Goal: Find specific page/section: Find specific page/section

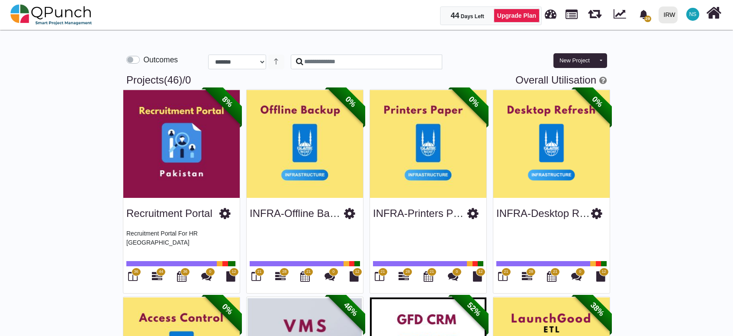
select select "**********"
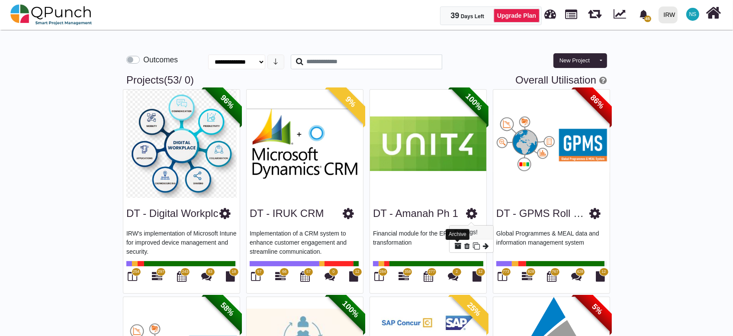
click at [456, 245] on icon at bounding box center [457, 245] width 7 height 7
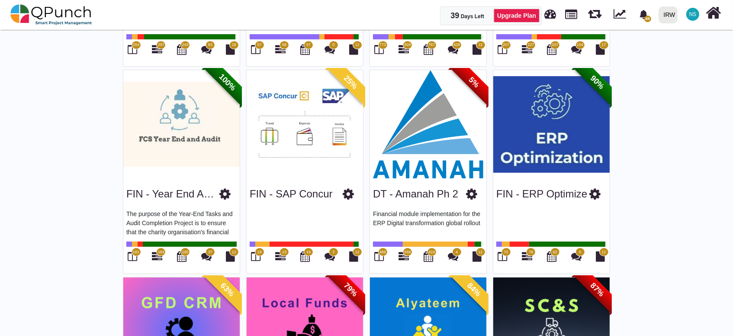
scroll to position [259, 0]
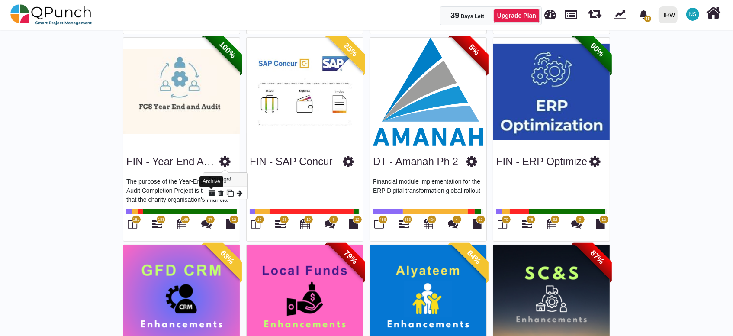
click at [211, 191] on icon at bounding box center [211, 193] width 7 height 7
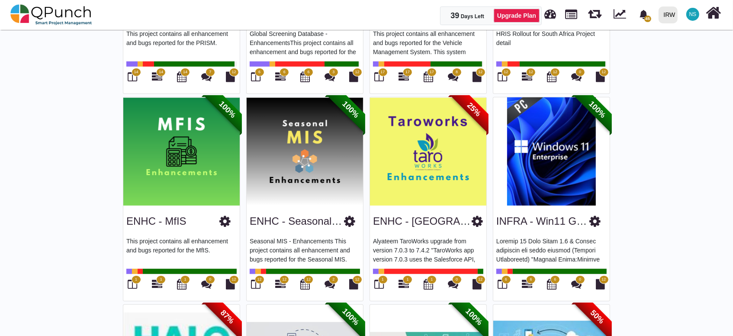
scroll to position [822, 0]
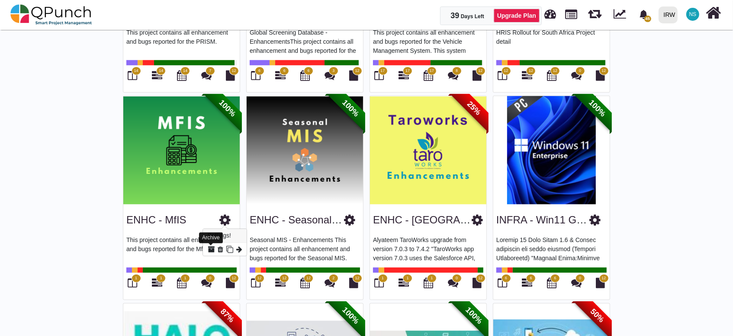
click at [211, 249] on icon at bounding box center [211, 249] width 7 height 7
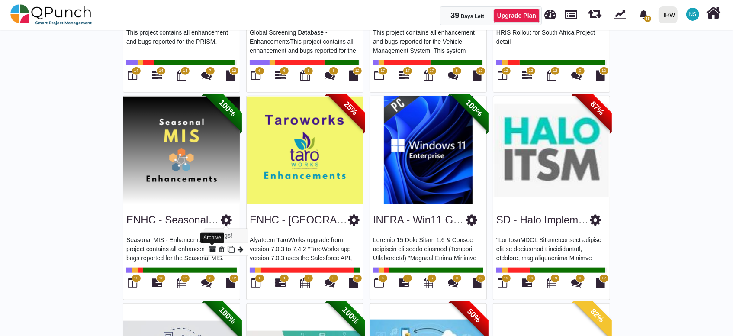
click at [211, 248] on icon at bounding box center [212, 249] width 7 height 7
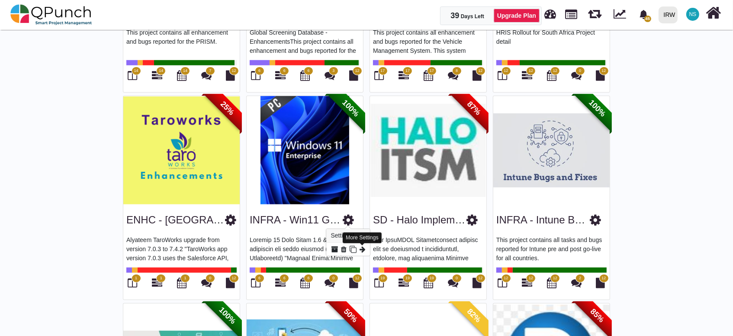
click at [361, 249] on icon at bounding box center [363, 249] width 6 height 7
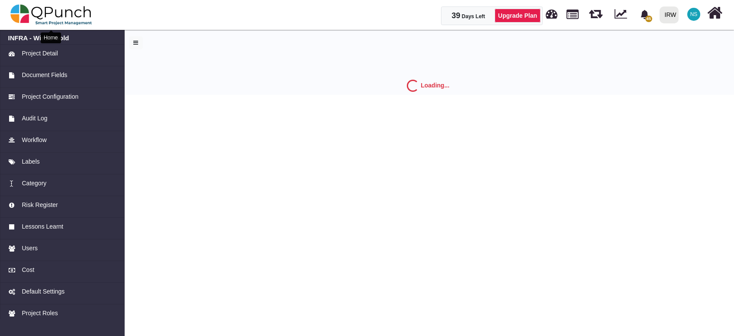
select select "*"
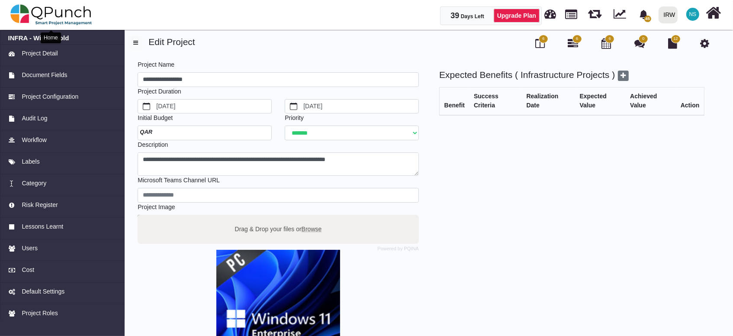
click at [64, 10] on img at bounding box center [51, 15] width 82 height 26
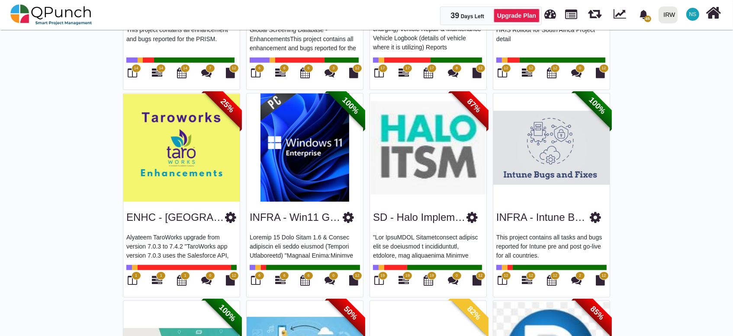
scroll to position [826, 0]
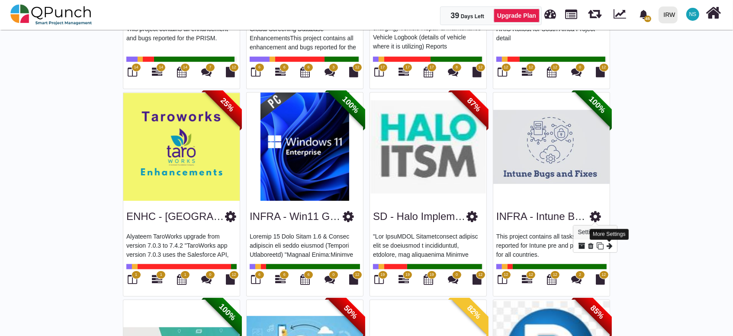
click at [608, 246] on icon at bounding box center [610, 245] width 6 height 7
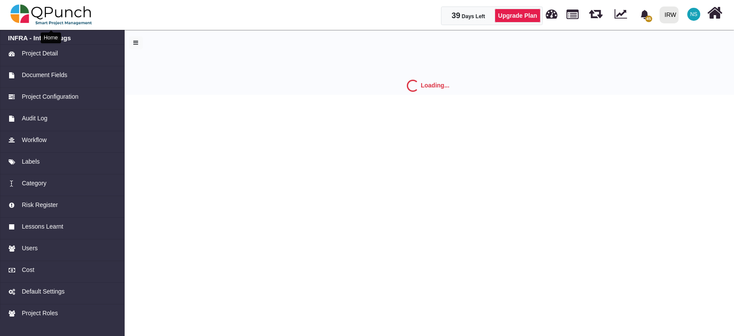
click at [61, 15] on img at bounding box center [51, 15] width 82 height 26
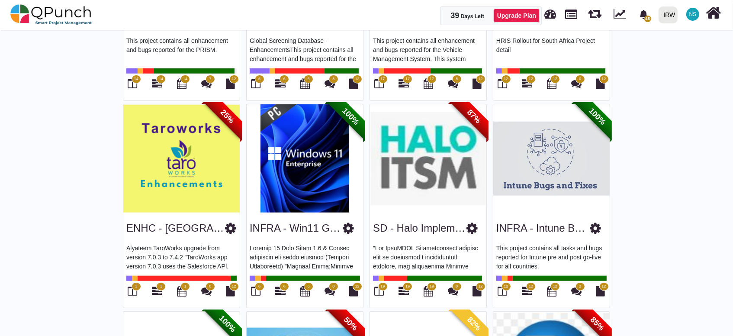
scroll to position [824, 0]
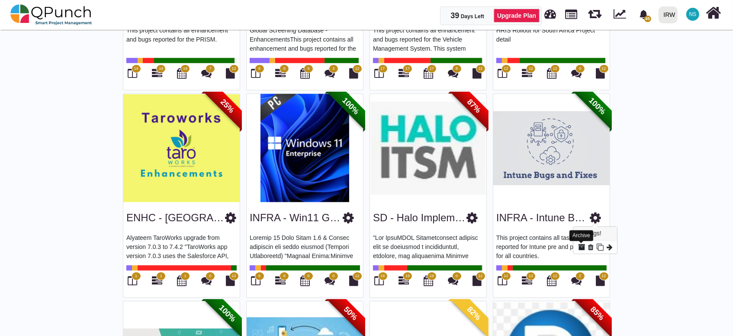
click at [582, 246] on icon at bounding box center [581, 247] width 7 height 7
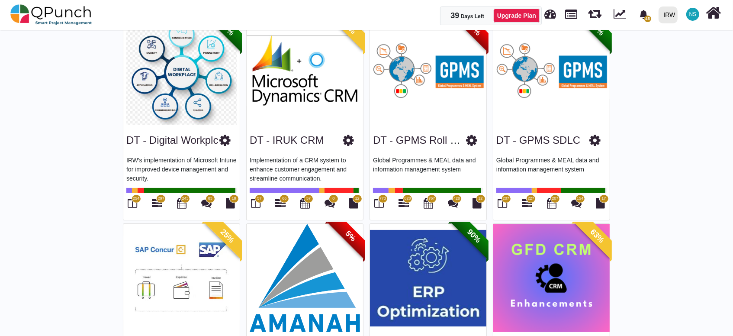
scroll to position [0, 0]
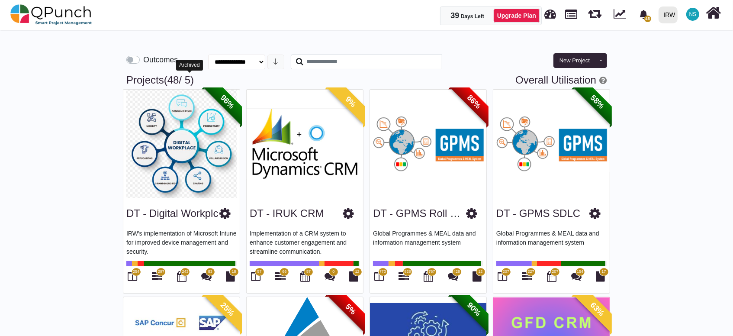
click at [190, 78] on span "/ 5" at bounding box center [185, 80] width 12 height 12
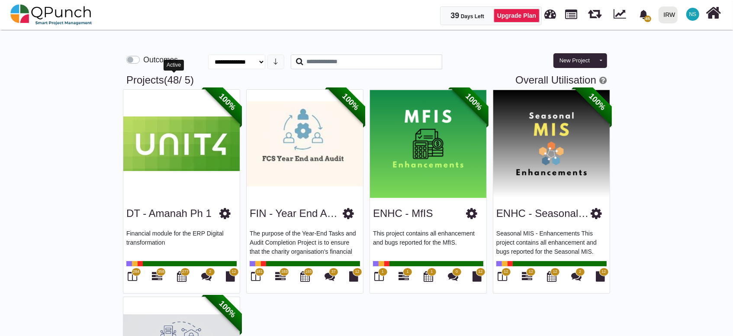
click at [173, 77] on span "(48" at bounding box center [171, 80] width 15 height 12
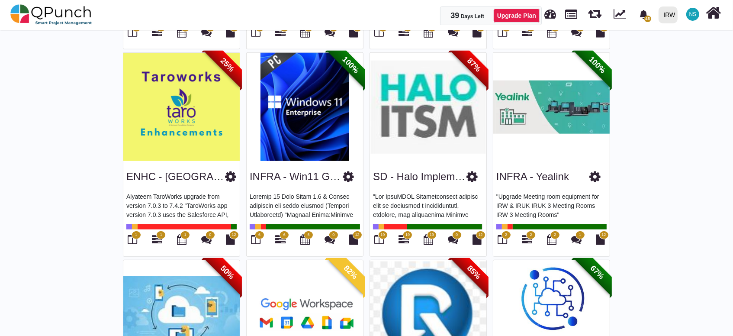
scroll to position [870, 0]
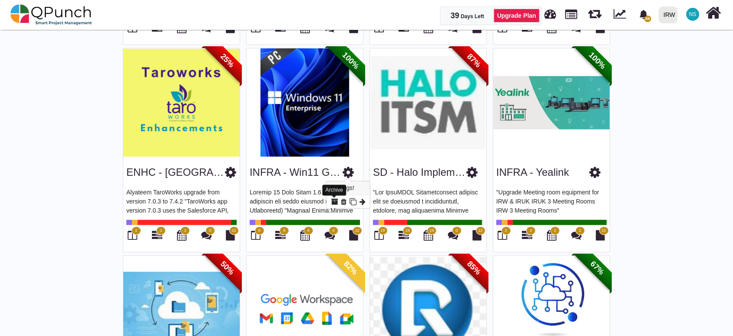
click at [333, 202] on icon at bounding box center [334, 201] width 7 height 7
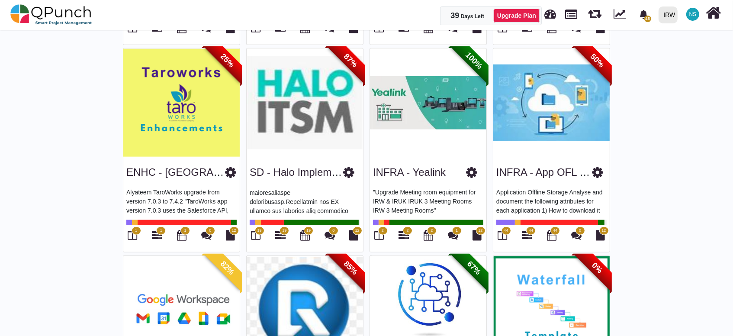
scroll to position [191, 0]
click at [458, 200] on icon at bounding box center [457, 201] width 7 height 7
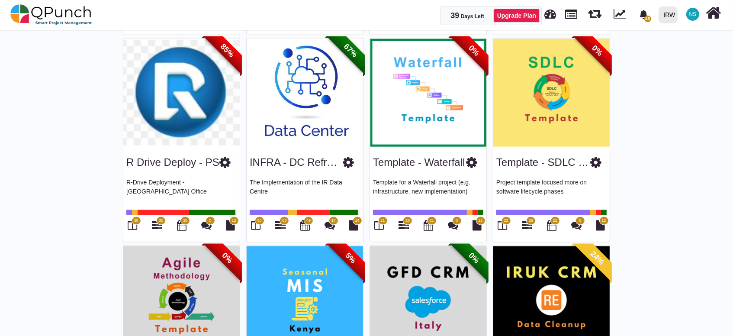
scroll to position [1086, 0]
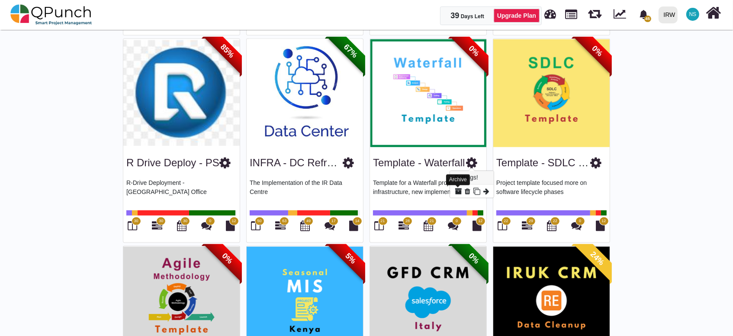
click at [460, 191] on icon at bounding box center [458, 191] width 7 height 7
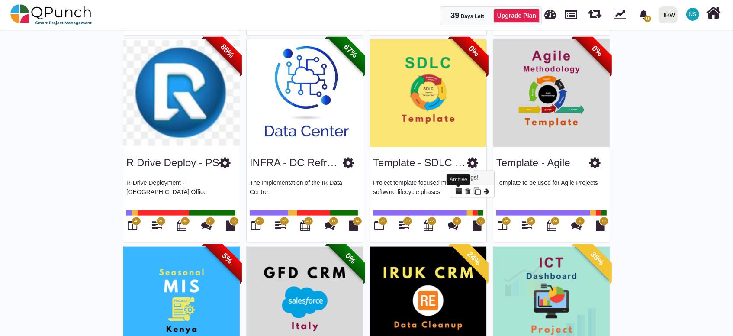
click at [458, 190] on icon at bounding box center [458, 191] width 7 height 7
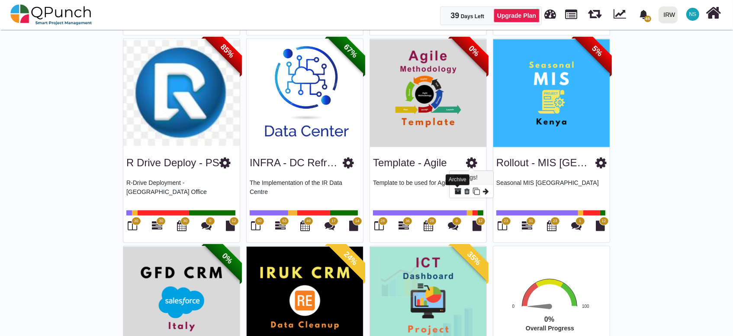
click at [460, 191] on icon at bounding box center [457, 191] width 7 height 7
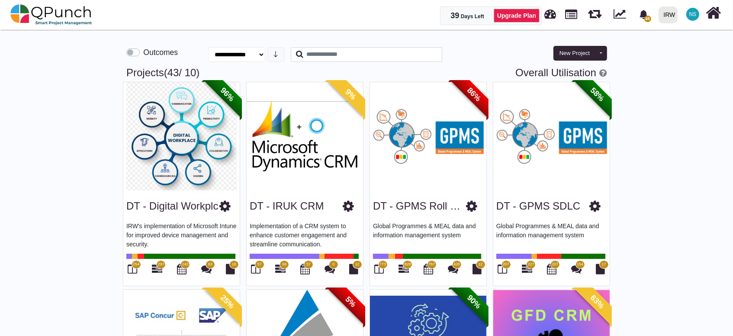
scroll to position [0, 0]
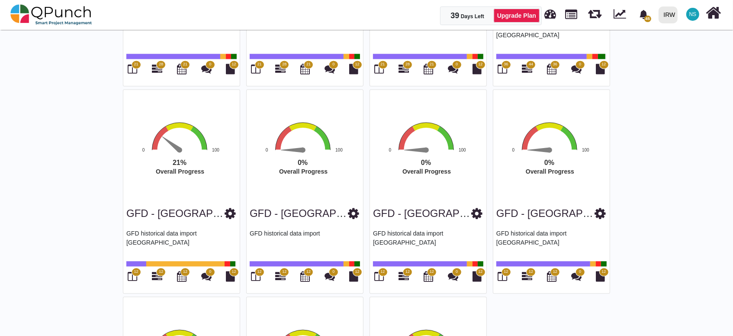
scroll to position [2036, 0]
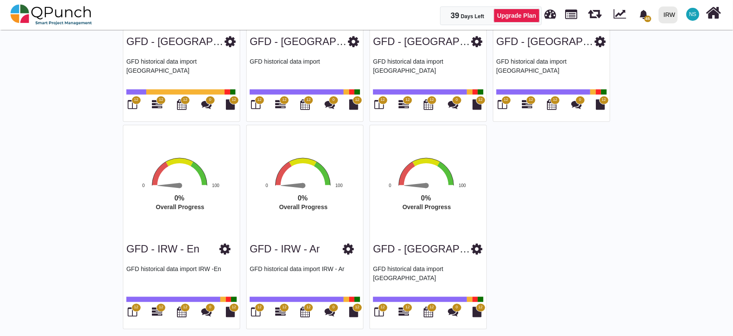
click at [408, 304] on span "12" at bounding box center [407, 307] width 4 height 6
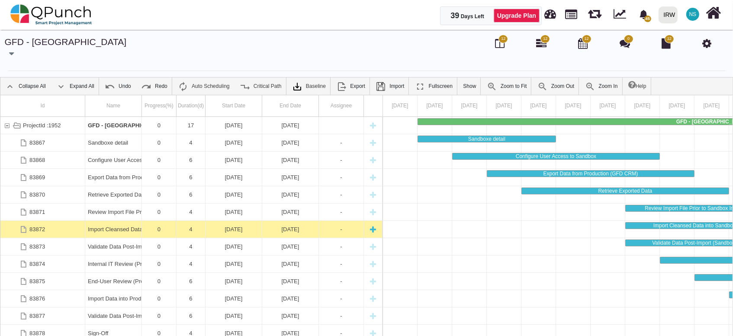
scroll to position [28, 0]
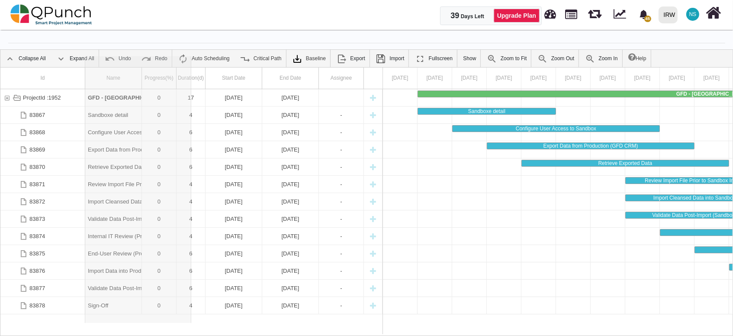
drag, startPoint x: 141, startPoint y: 67, endPoint x: 191, endPoint y: 73, distance: 50.1
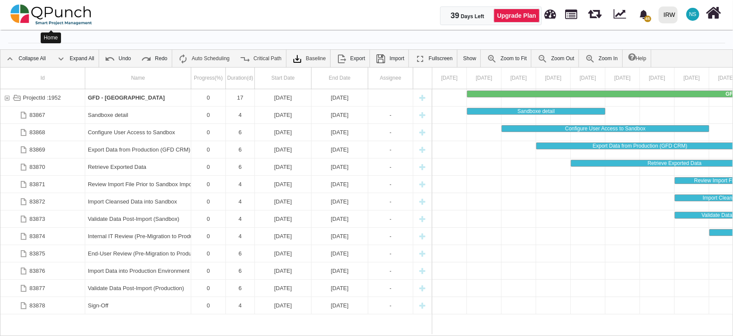
click at [21, 12] on img at bounding box center [51, 15] width 82 height 26
